Goal: Transaction & Acquisition: Purchase product/service

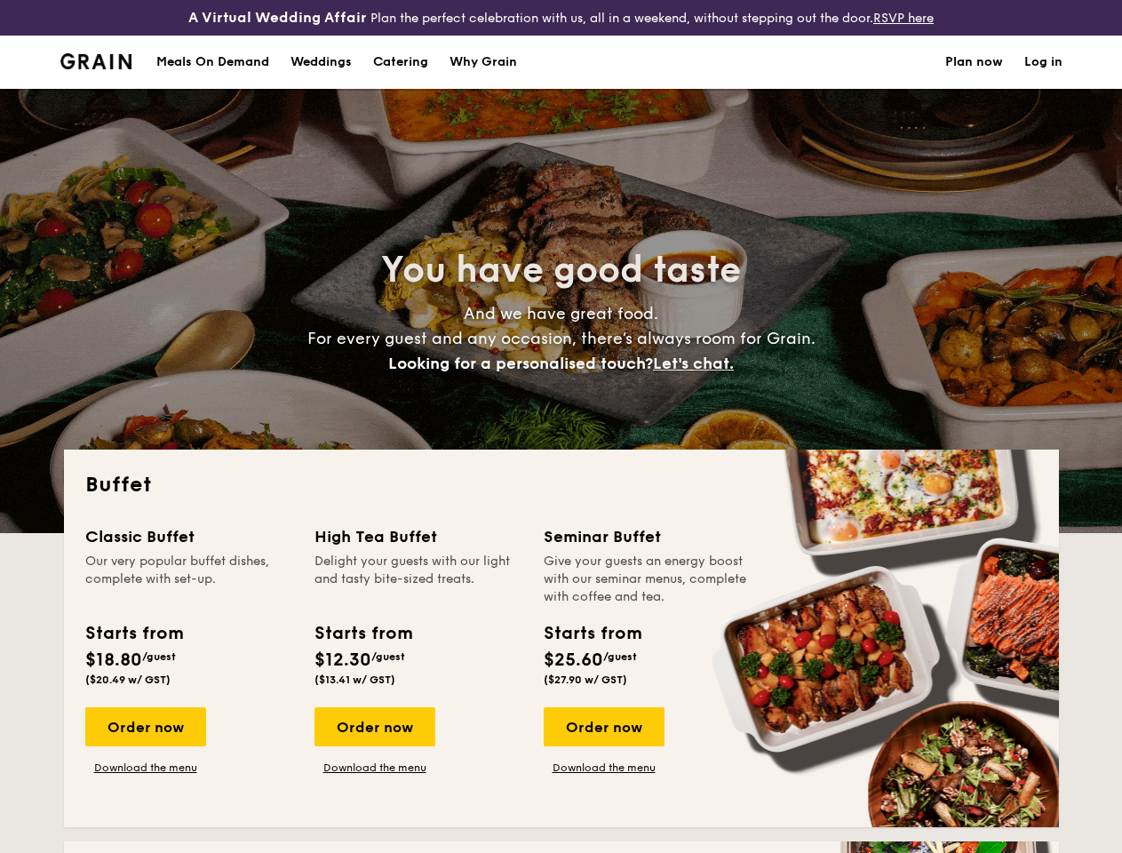
select select
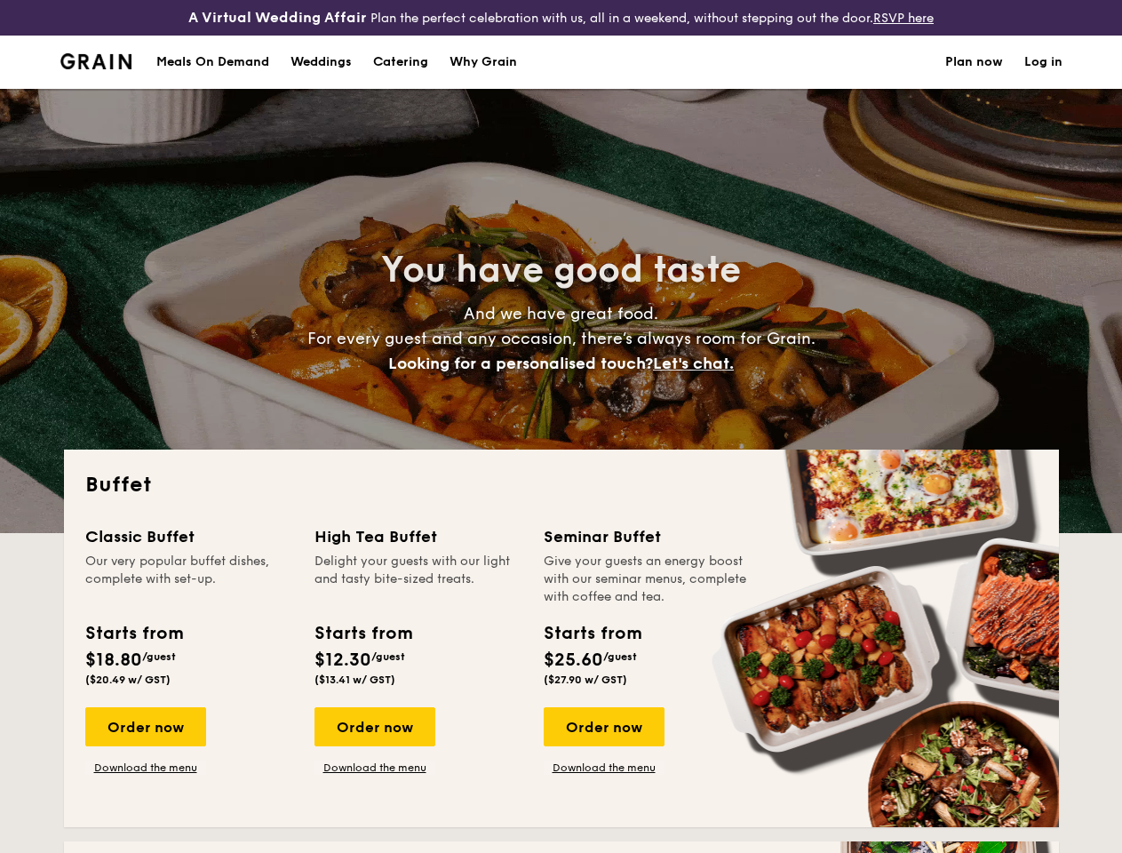
click at [560, 426] on div "You have good taste And we have great food. For every guest and any occasion, t…" at bounding box center [561, 311] width 995 height 444
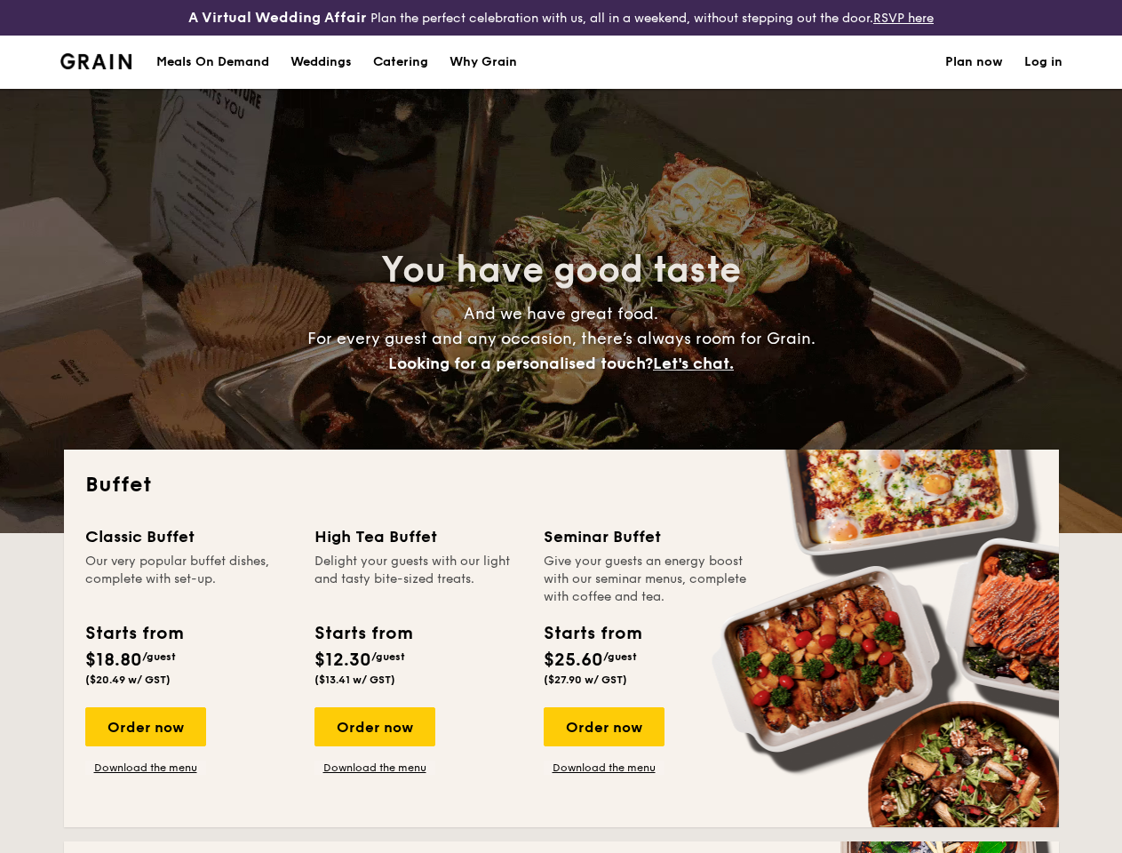
click at [1043, 77] on link "Log in" at bounding box center [1043, 62] width 38 height 53
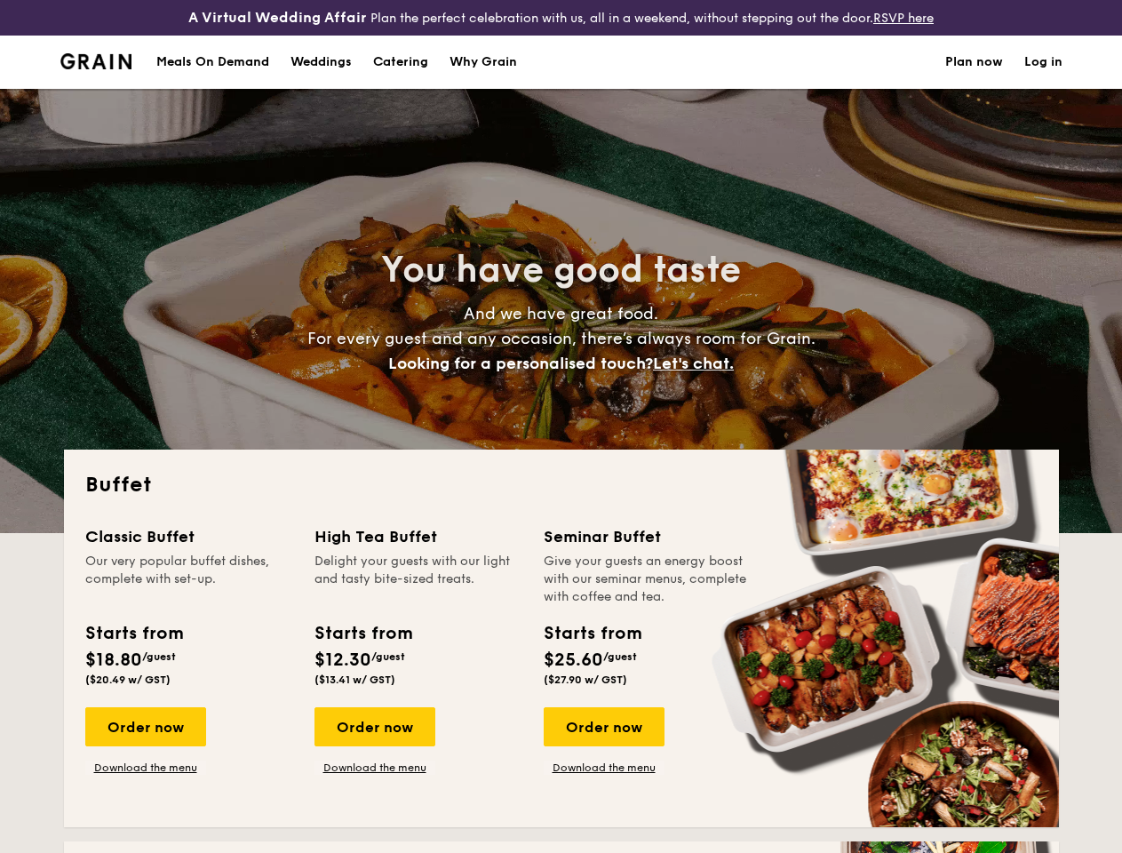
click at [698, 373] on span "Let's chat." at bounding box center [693, 363] width 81 height 20
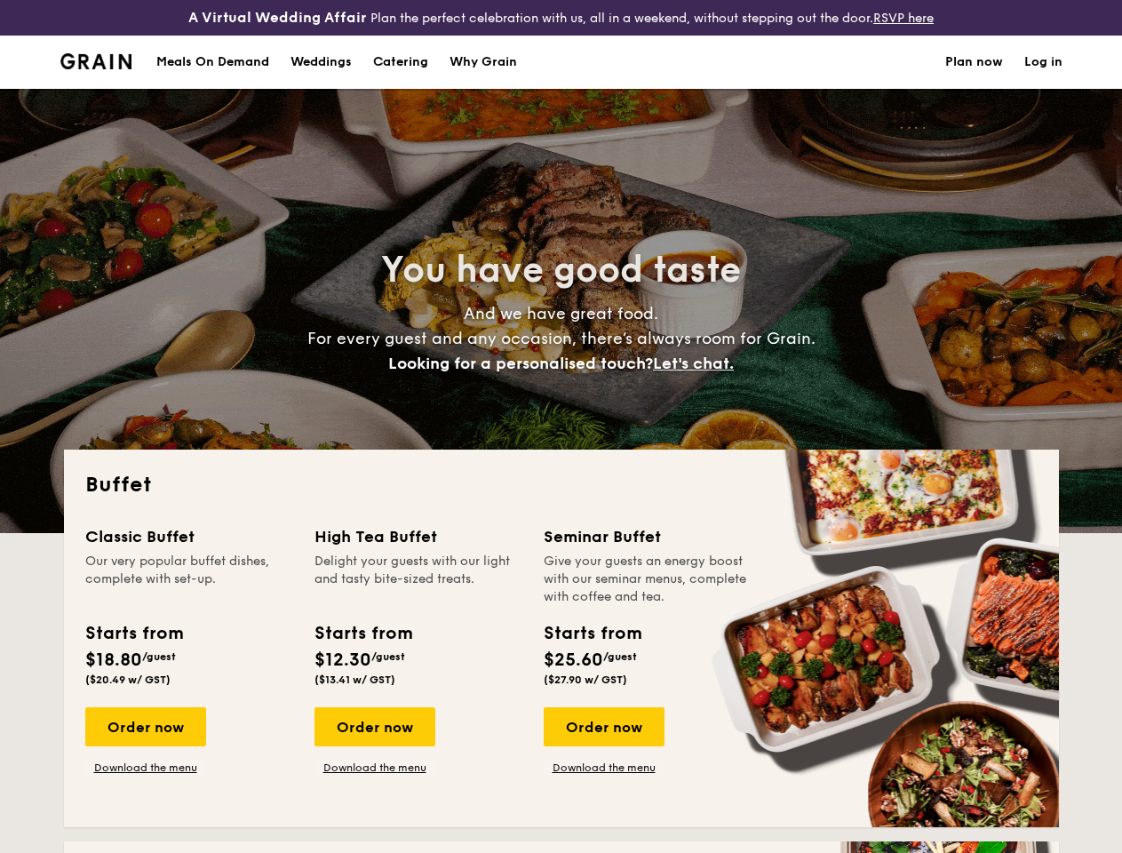
click at [145, 742] on div "Order now" at bounding box center [145, 726] width 121 height 39
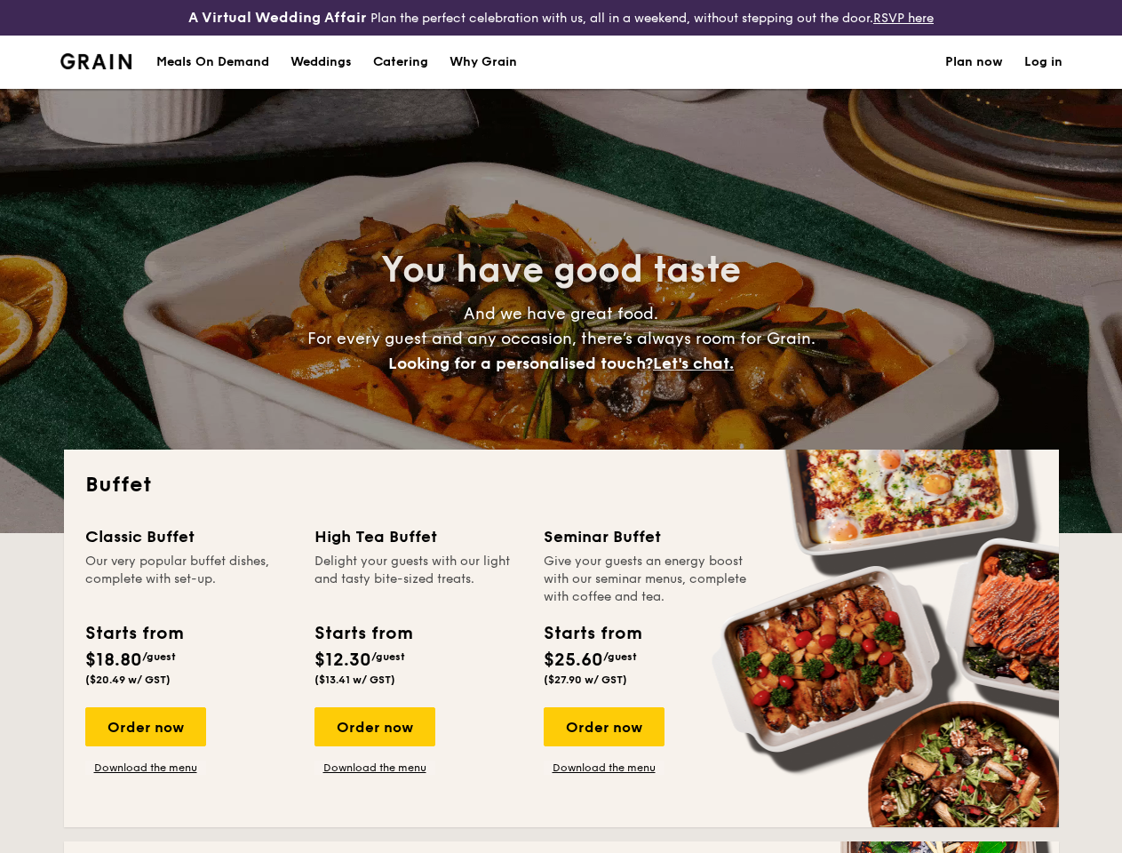
click at [374, 742] on div "Order now" at bounding box center [374, 726] width 121 height 39
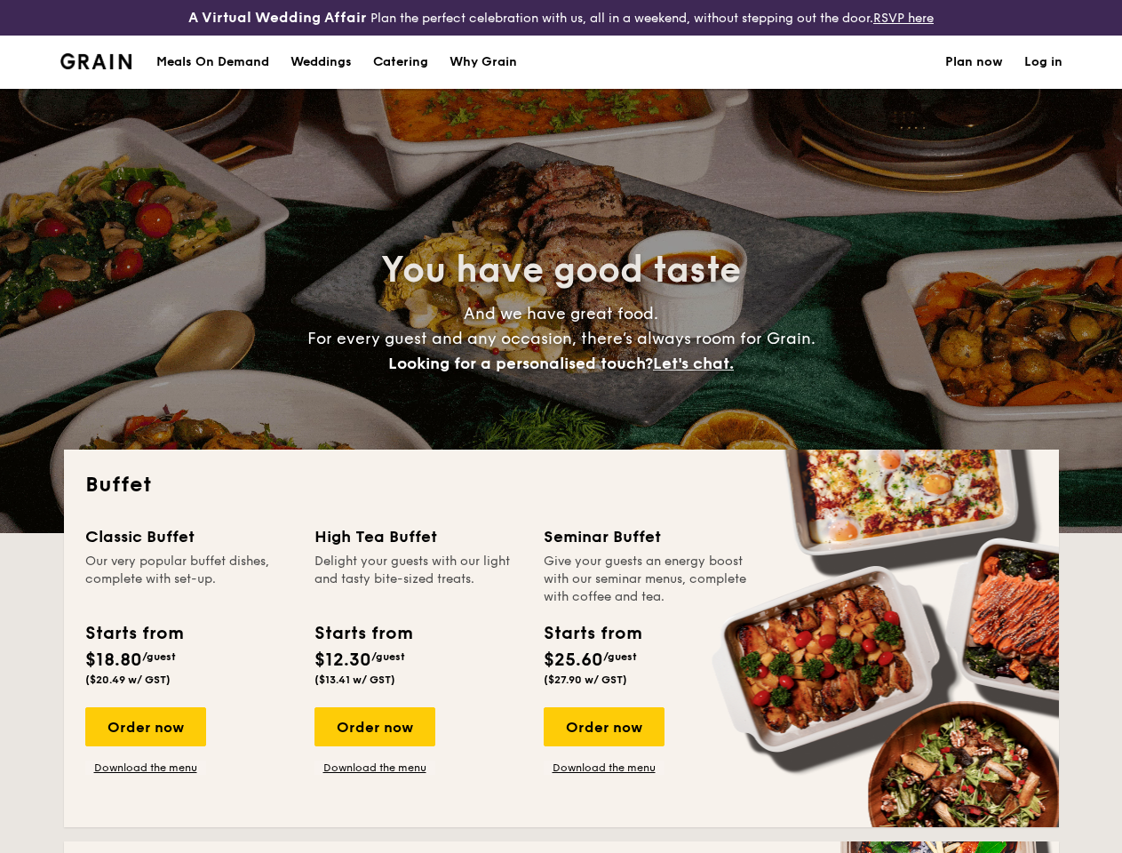
click at [603, 742] on div "Order now" at bounding box center [603, 726] width 121 height 39
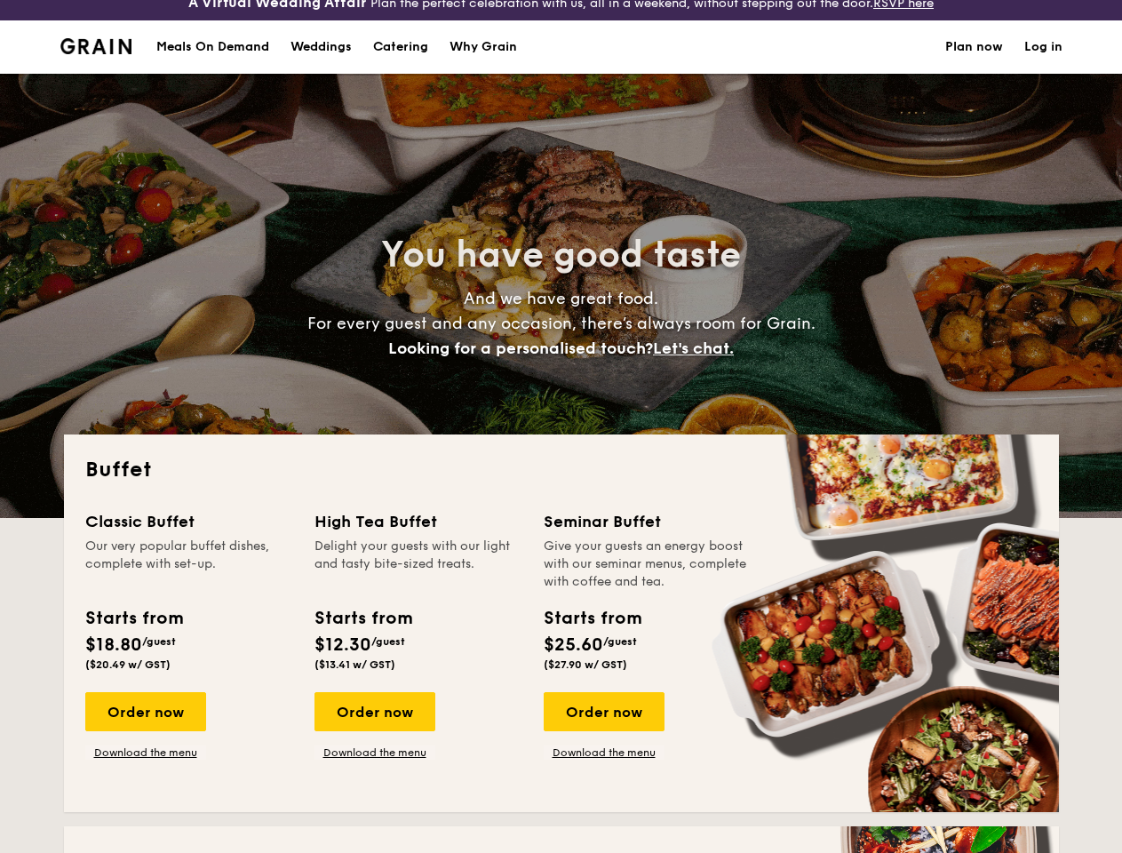
scroll to position [3098, 0]
